Goal: Find specific page/section: Find specific page/section

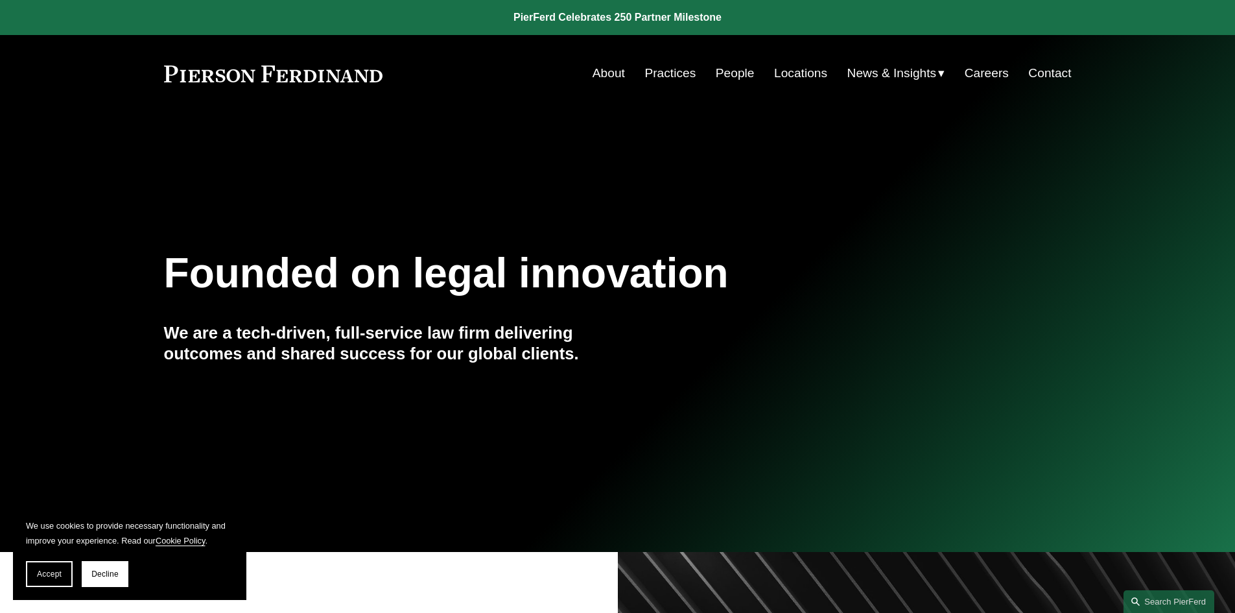
click at [742, 65] on link "People" at bounding box center [735, 73] width 39 height 25
click at [1037, 56] on div "Skip to Content About Practices People Locations" at bounding box center [617, 73] width 1235 height 77
click at [1039, 67] on link "Contact" at bounding box center [1049, 73] width 43 height 25
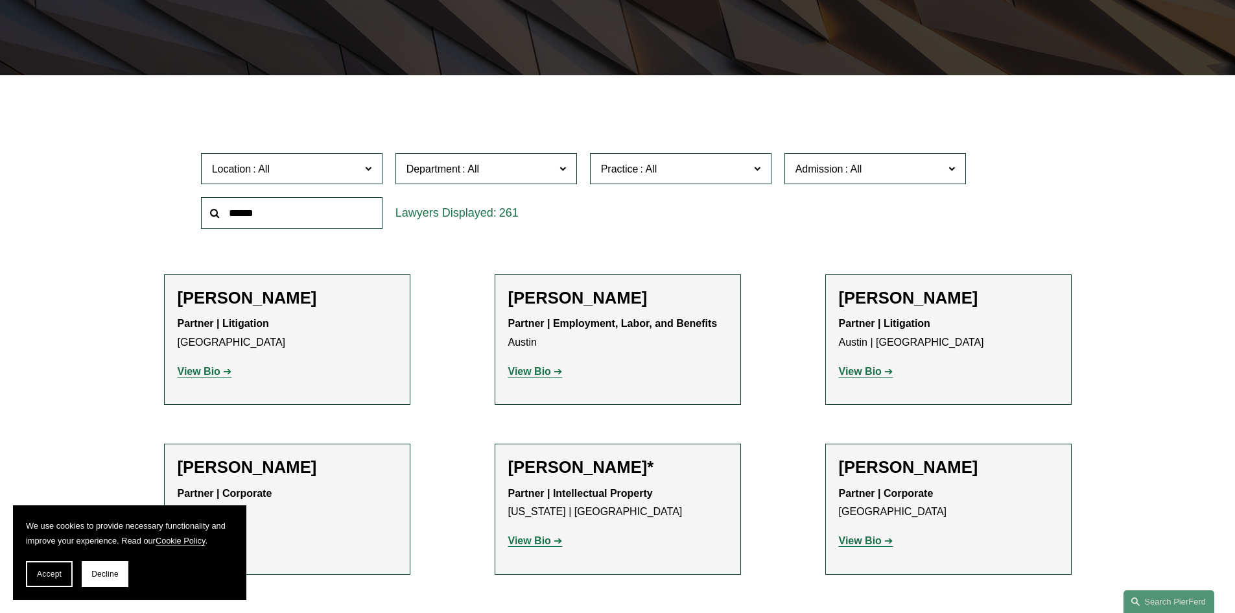
scroll to position [324, 0]
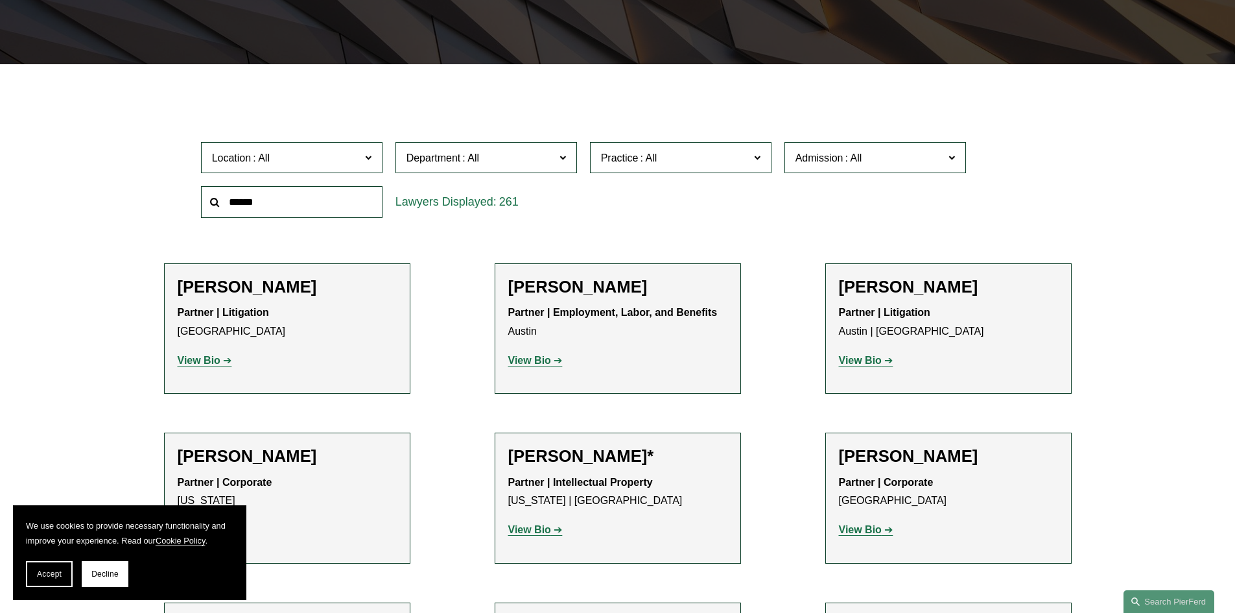
click at [704, 150] on span "Practice" at bounding box center [675, 158] width 148 height 18
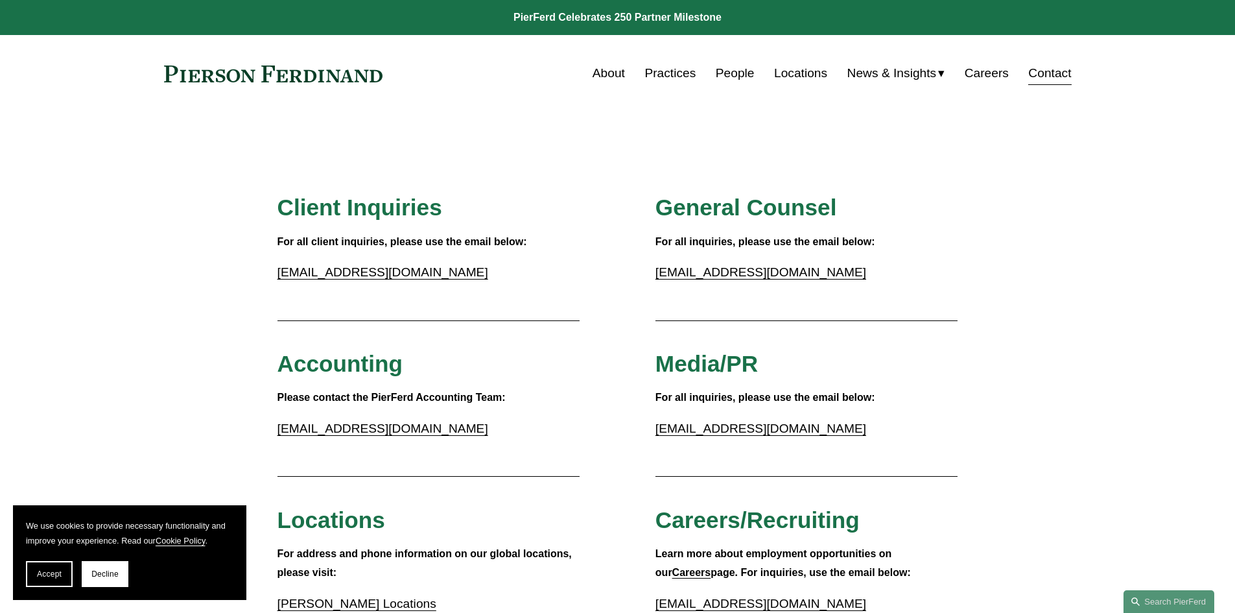
click at [738, 72] on link "People" at bounding box center [735, 73] width 39 height 25
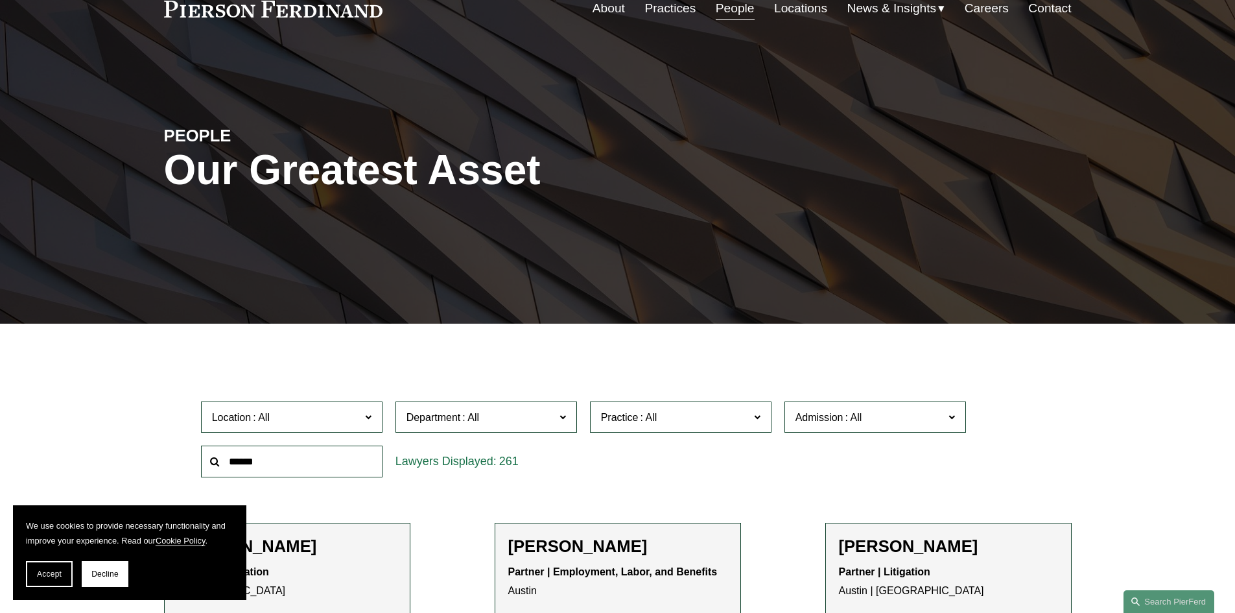
click at [331, 425] on span "Location" at bounding box center [286, 417] width 148 height 18
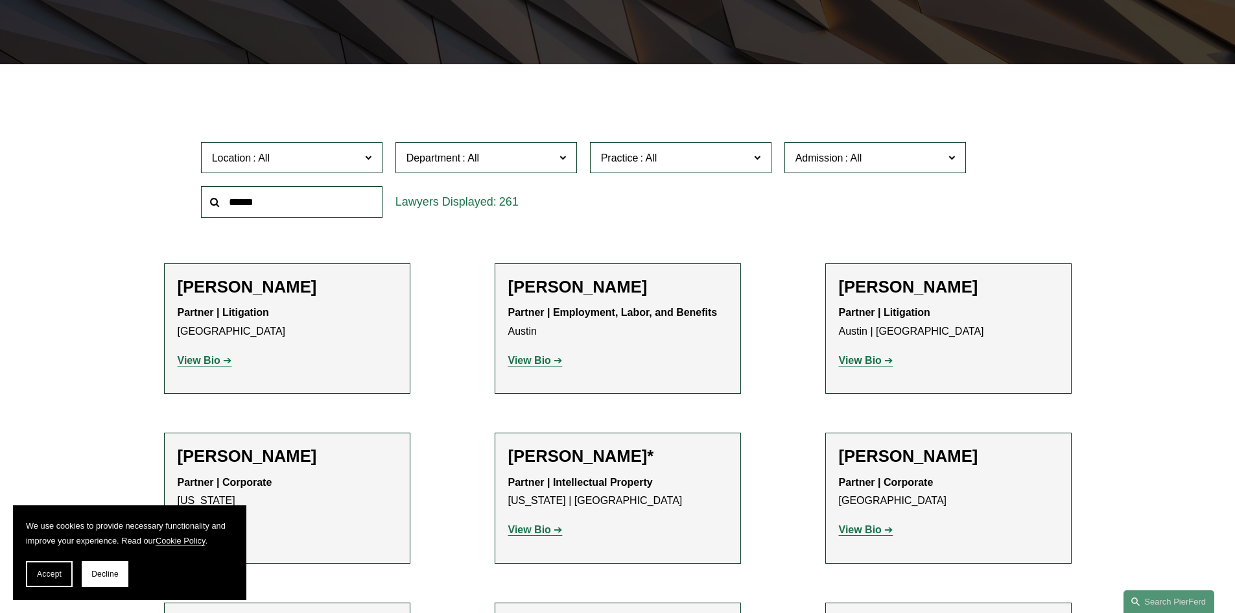
scroll to position [341, 0]
